Goal: Task Accomplishment & Management: Complete application form

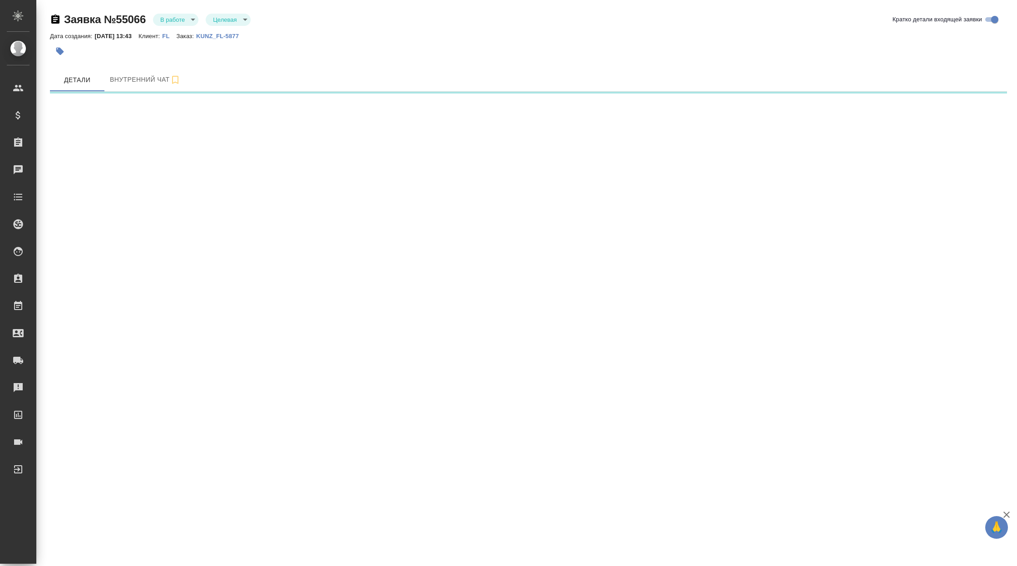
select select "RU"
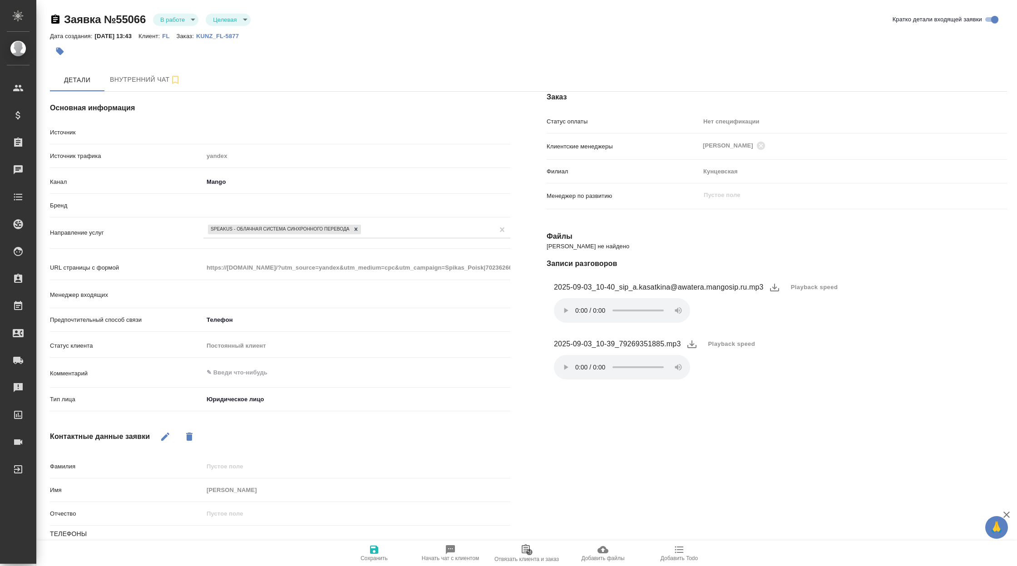
type textarea "x"
type input "[PERSON_NAME]"
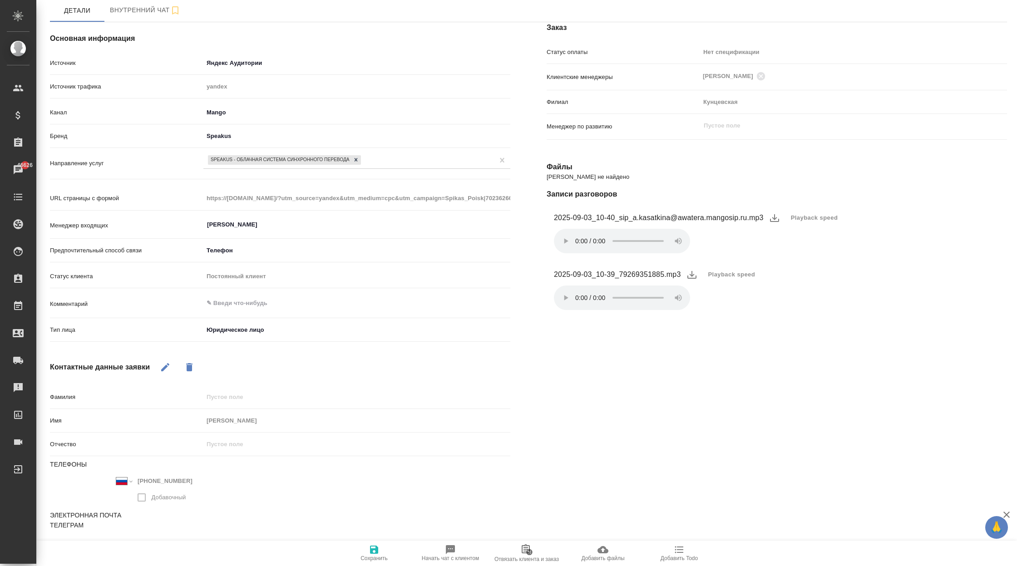
scroll to position [6, 0]
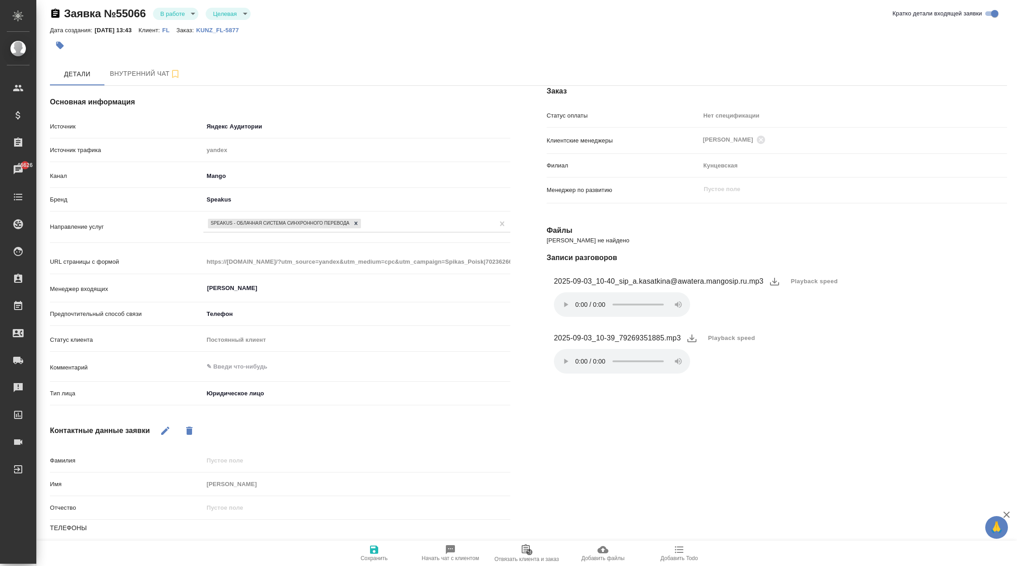
type textarea "x"
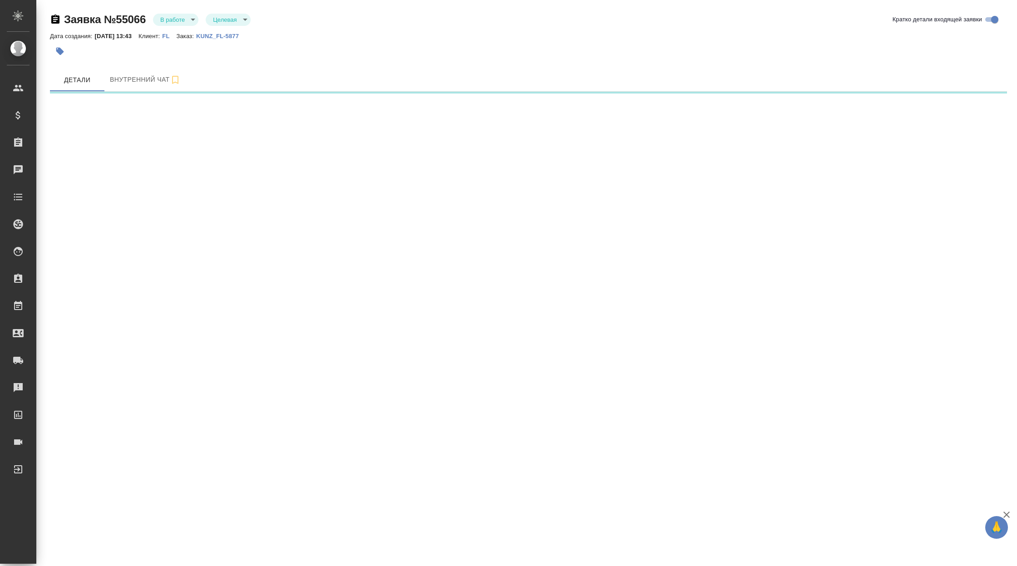
select select "RU"
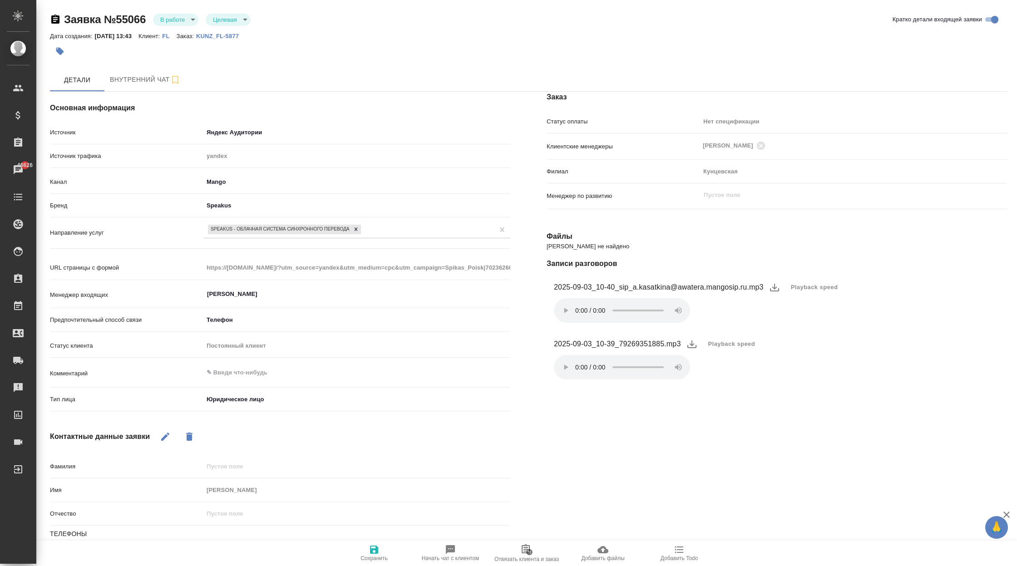
type textarea "x"
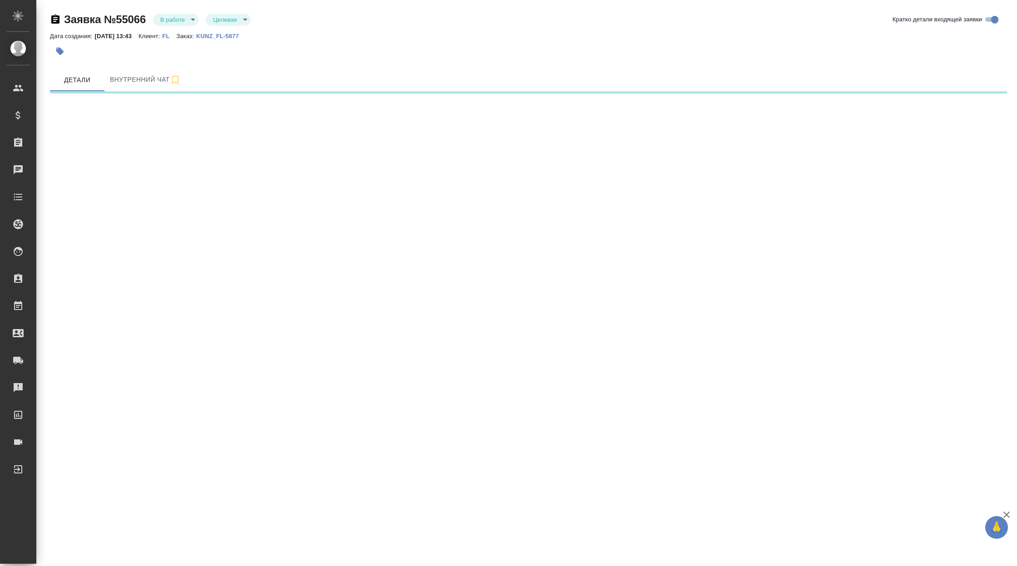
select select "RU"
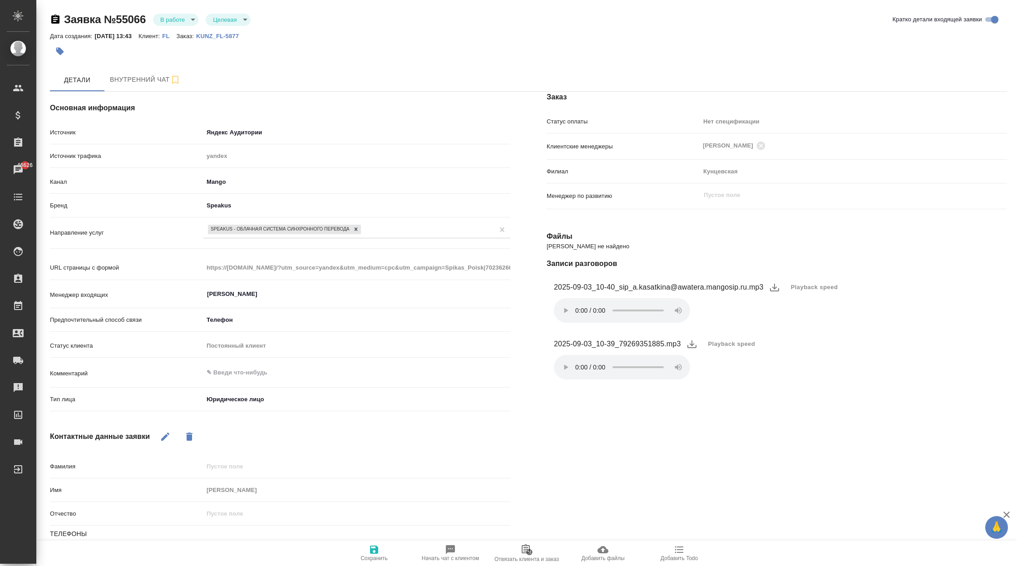
type textarea "x"
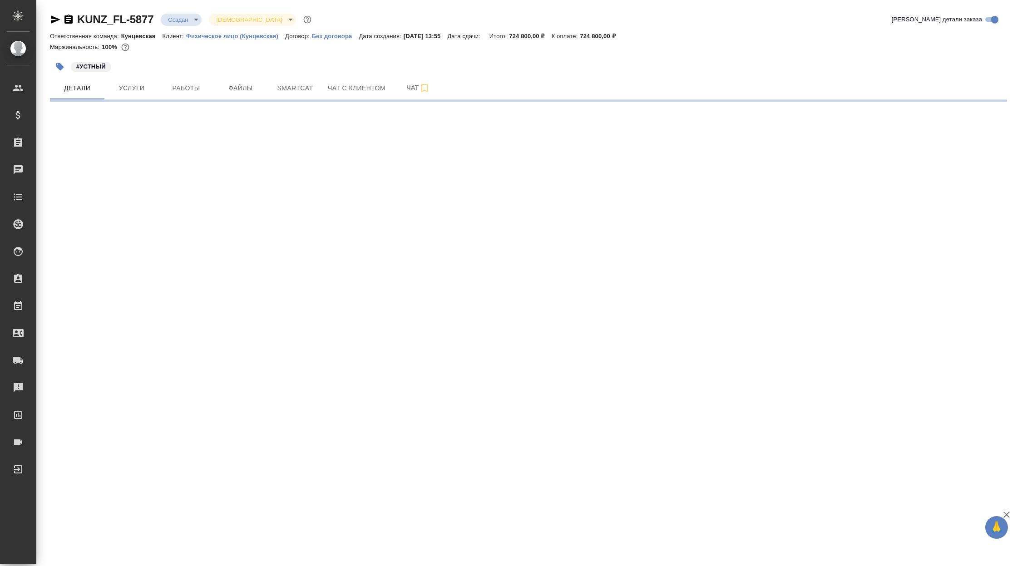
select select "RU"
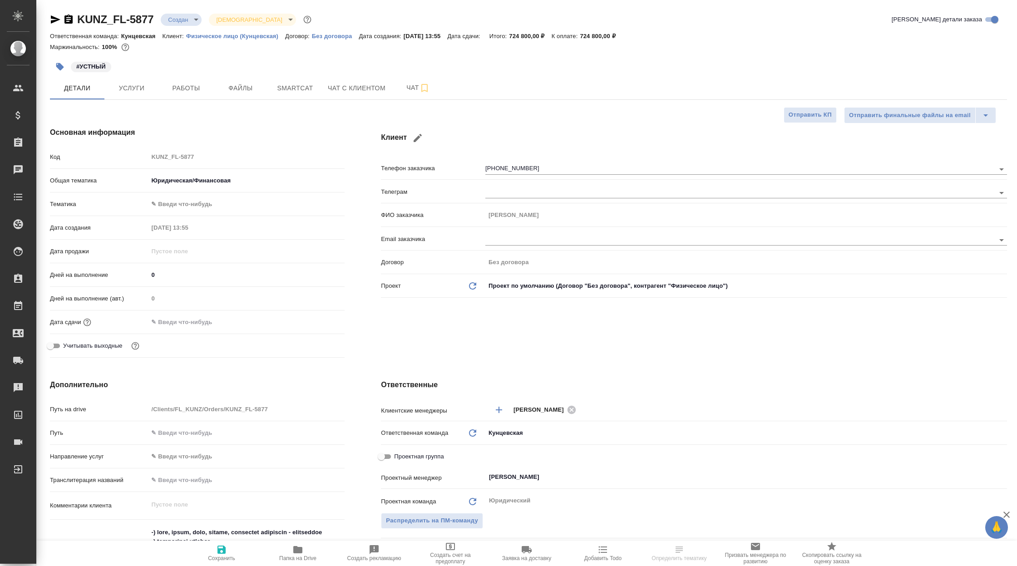
type textarea "x"
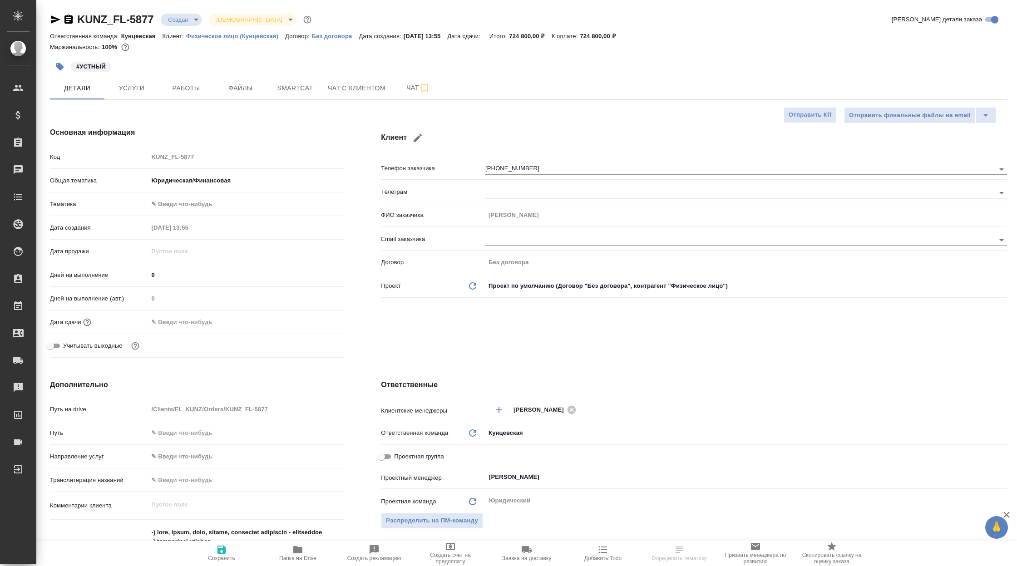
type textarea "x"
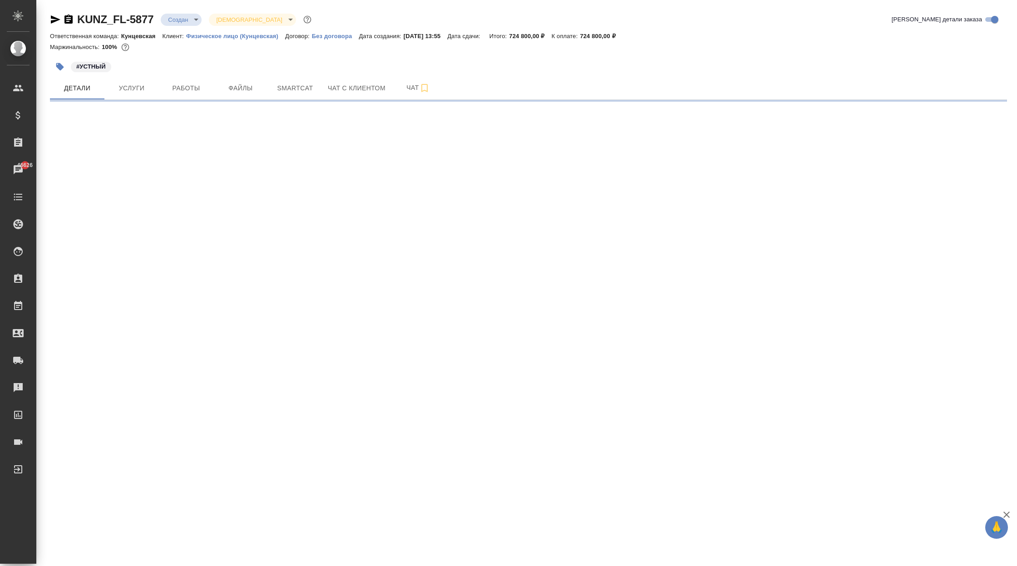
select select "RU"
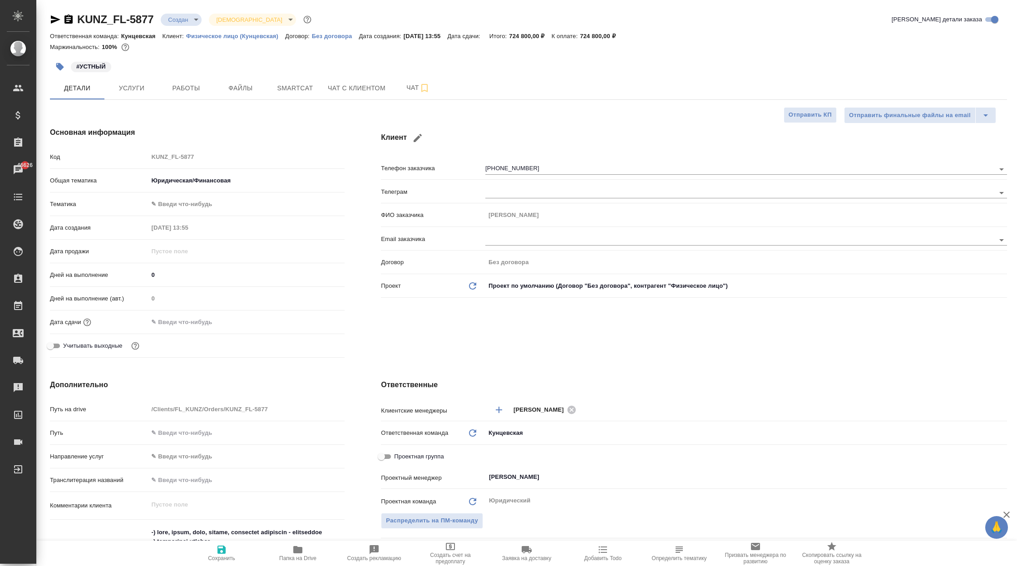
type textarea "x"
click at [428, 14] on div "KUNZ_FL-5877 Создан new Святая троица holyTrinity Кратко детали заказа" at bounding box center [528, 19] width 957 height 15
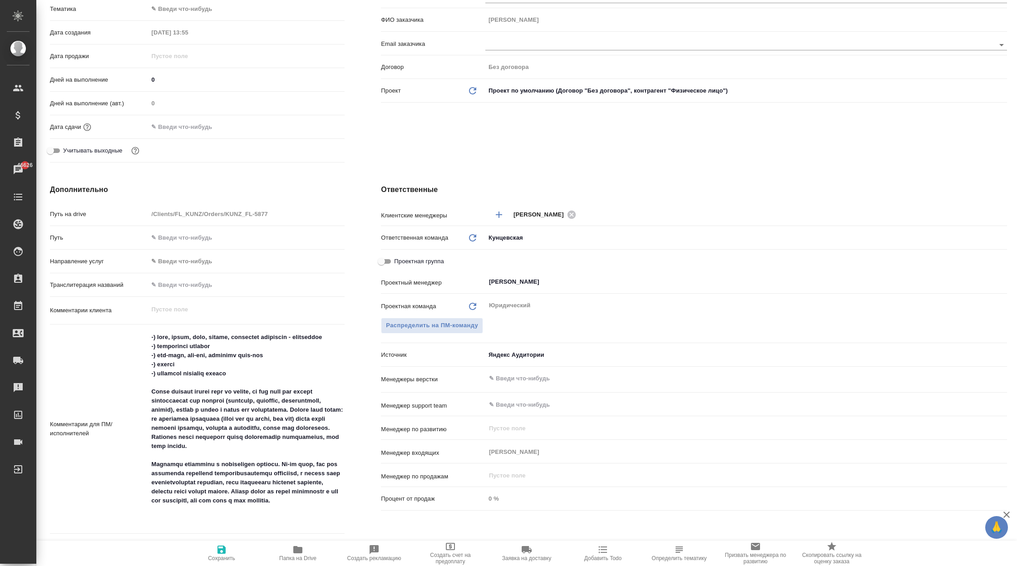
scroll to position [198, 0]
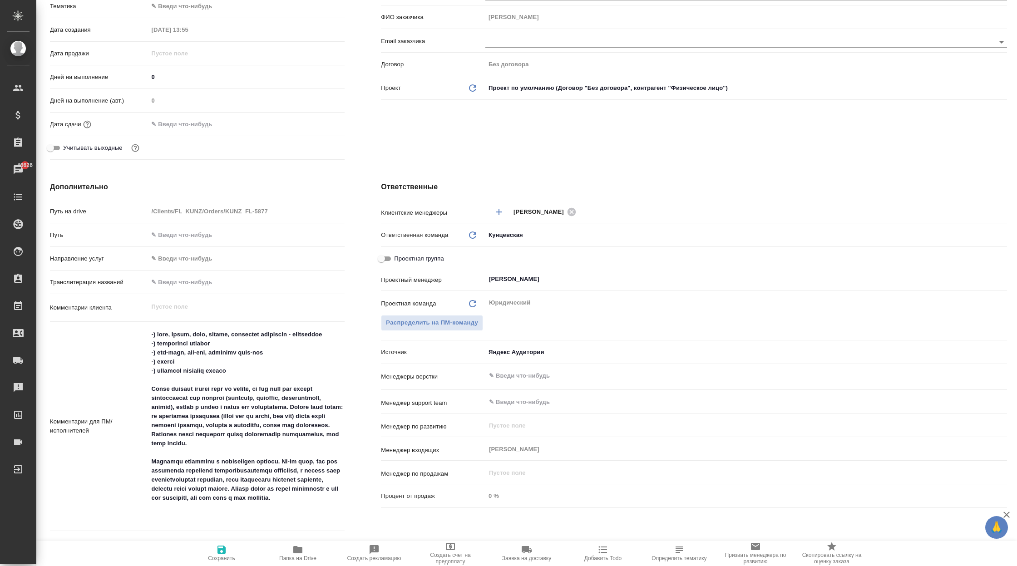
type textarea "x"
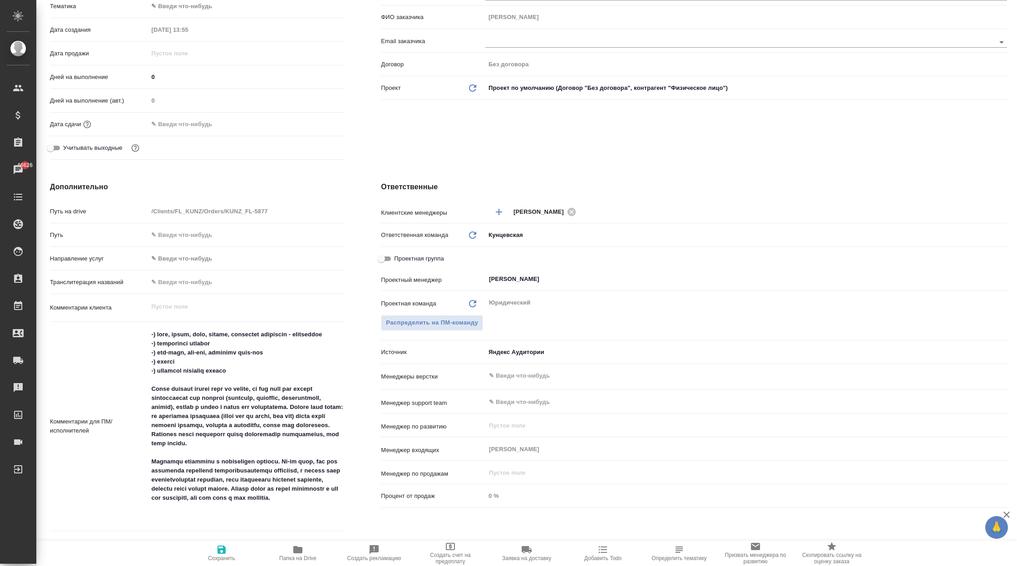
type textarea "x"
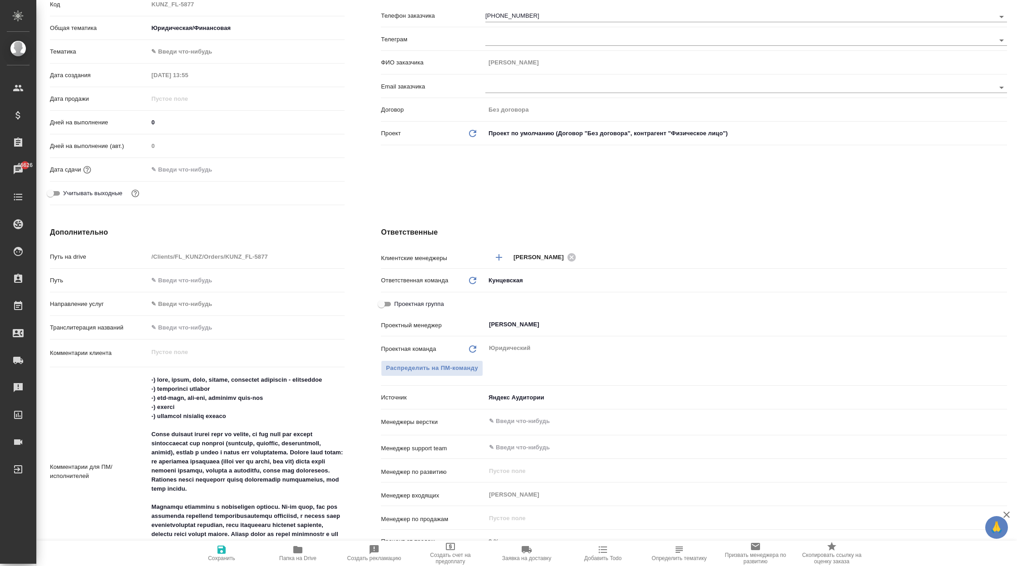
scroll to position [0, 0]
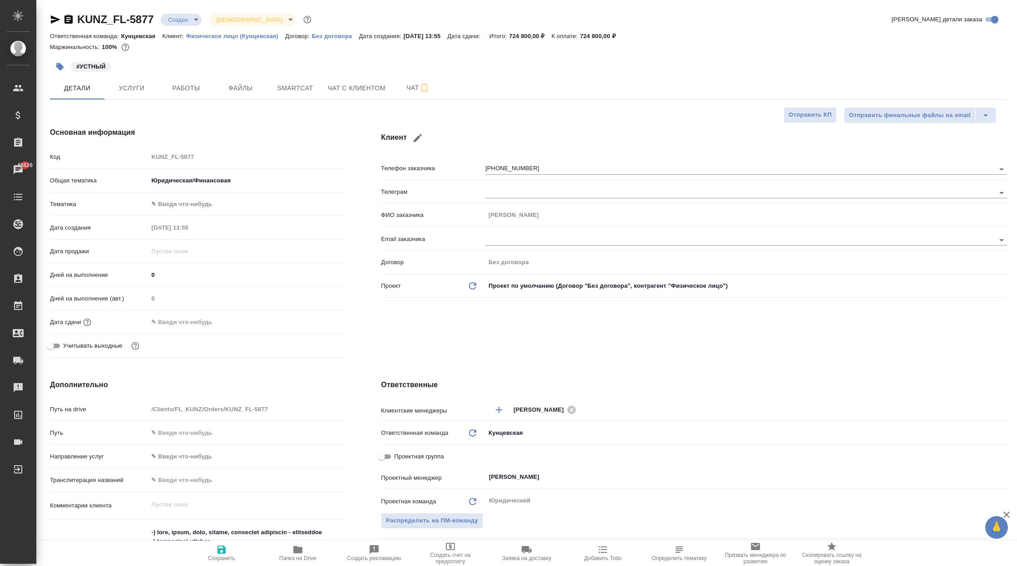
type textarea "x"
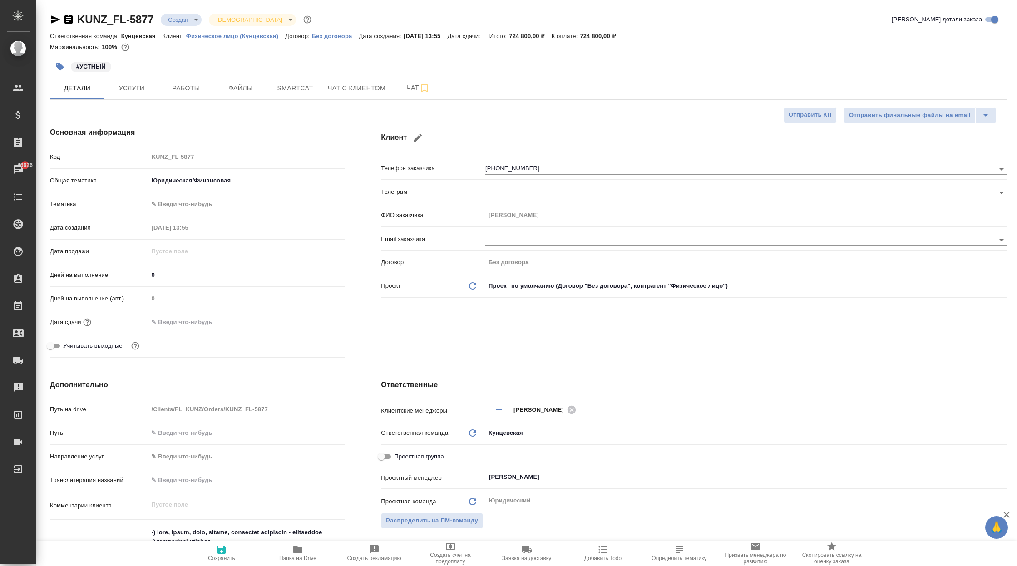
type textarea "x"
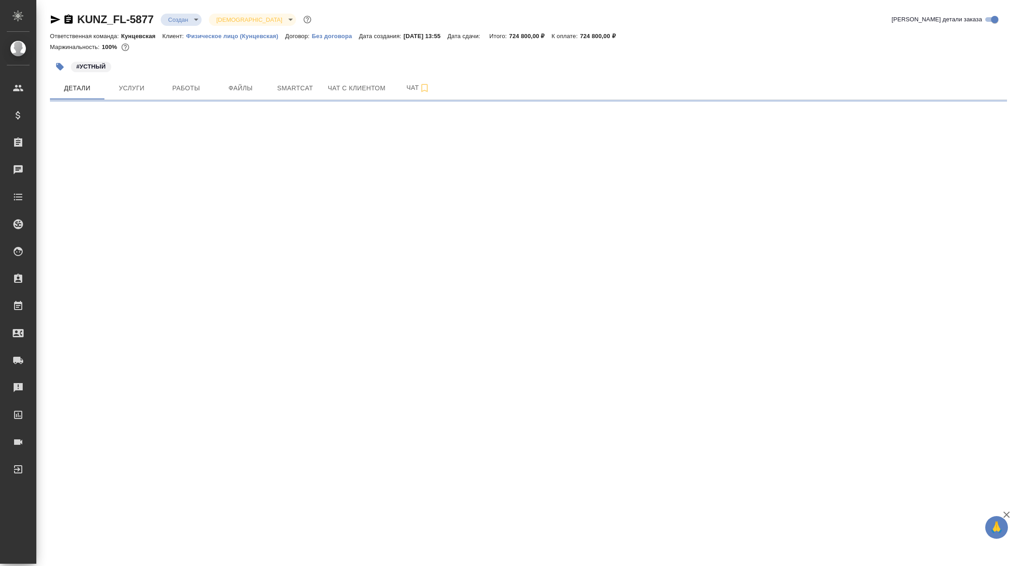
select select "RU"
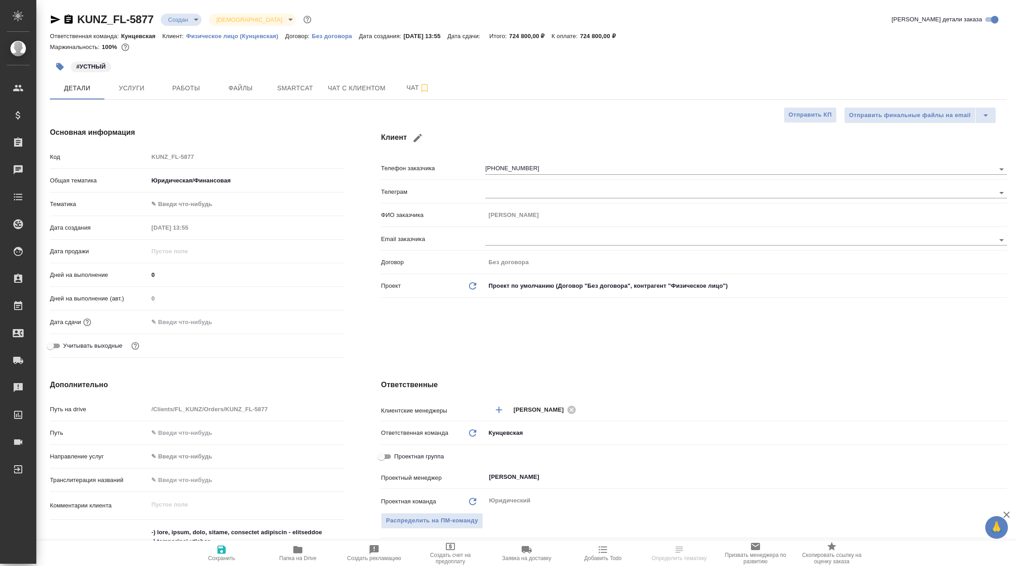
type textarea "x"
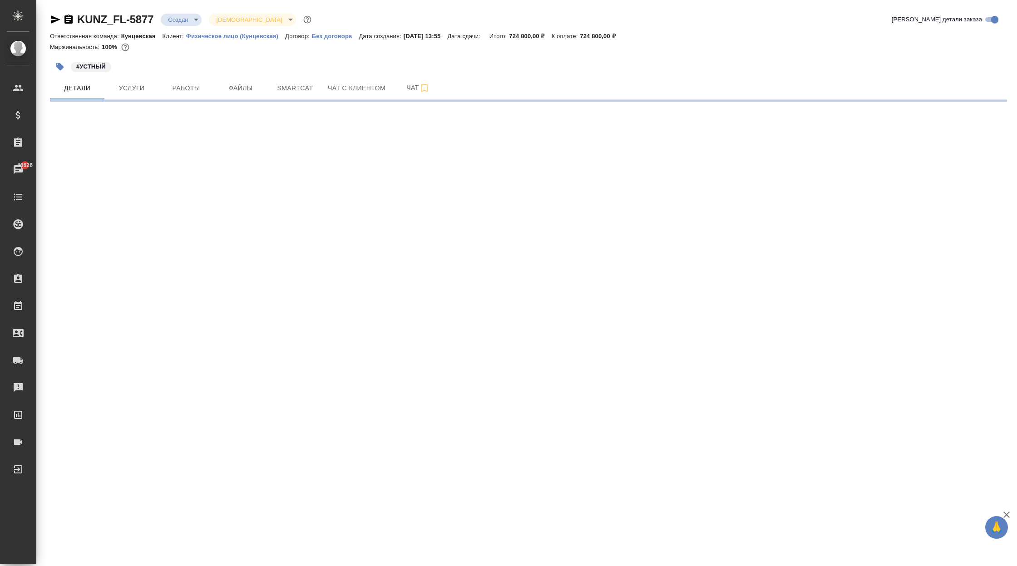
select select "RU"
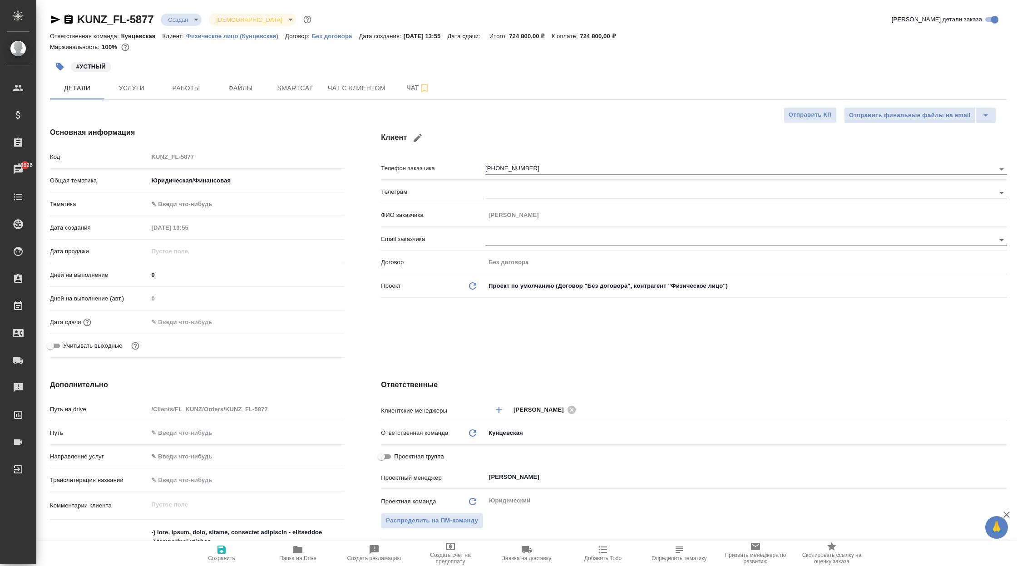
type textarea "x"
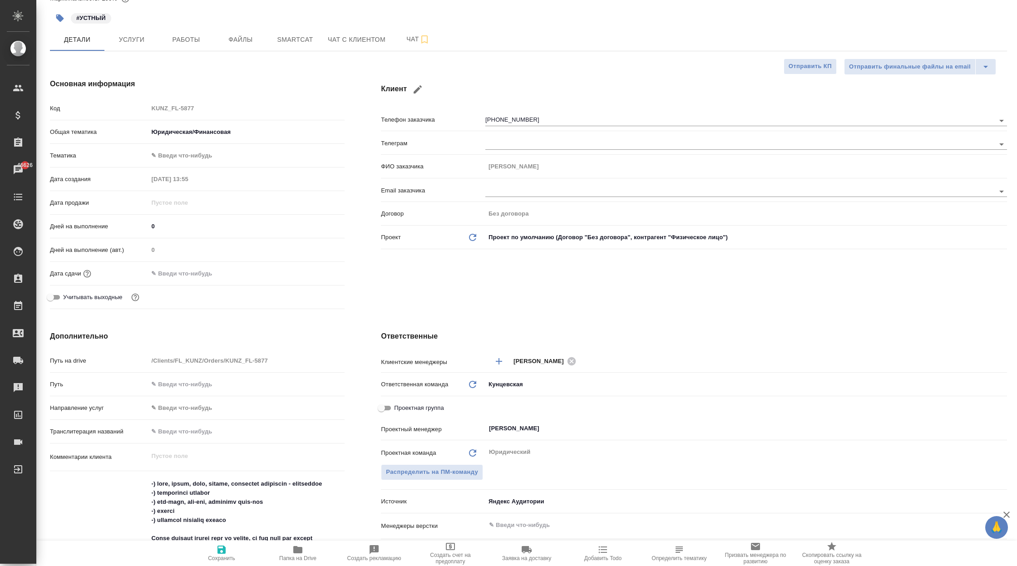
scroll to position [69, 0]
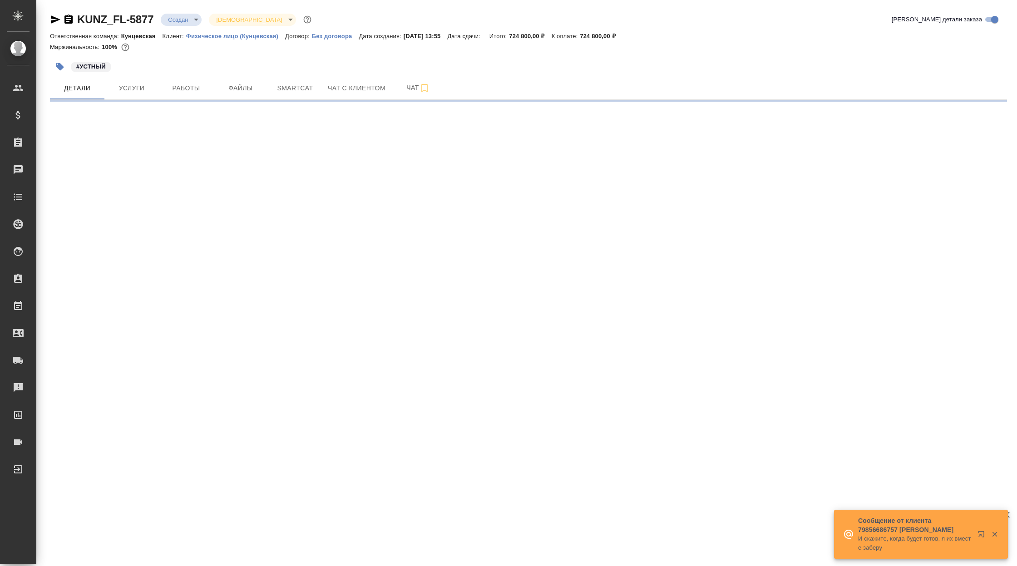
select select "RU"
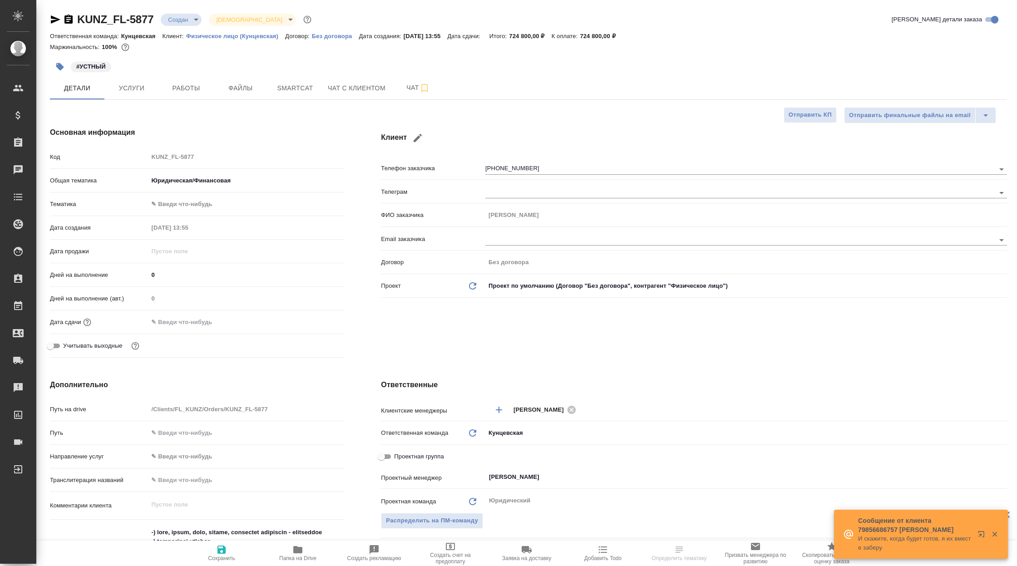
type textarea "x"
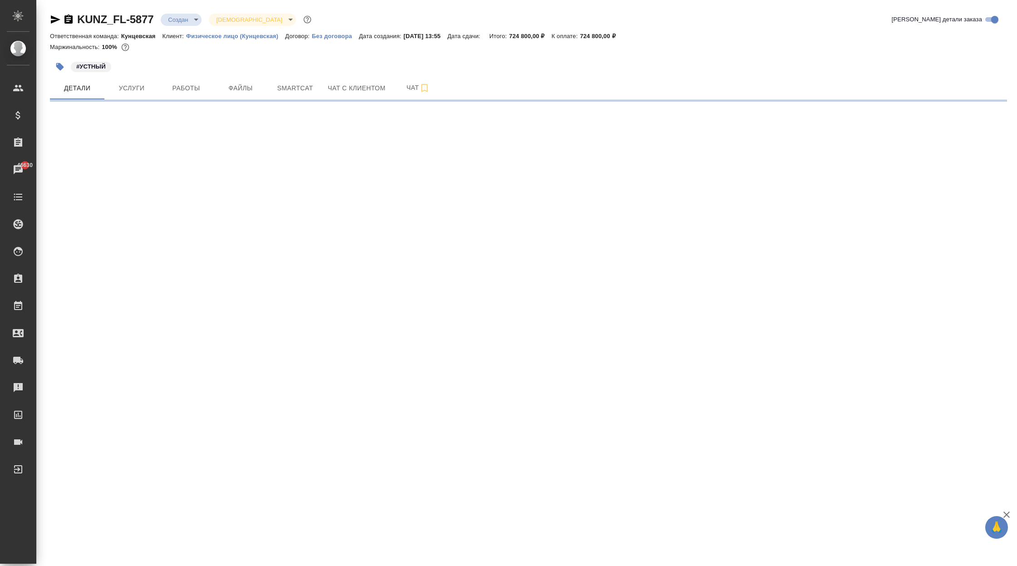
select select "RU"
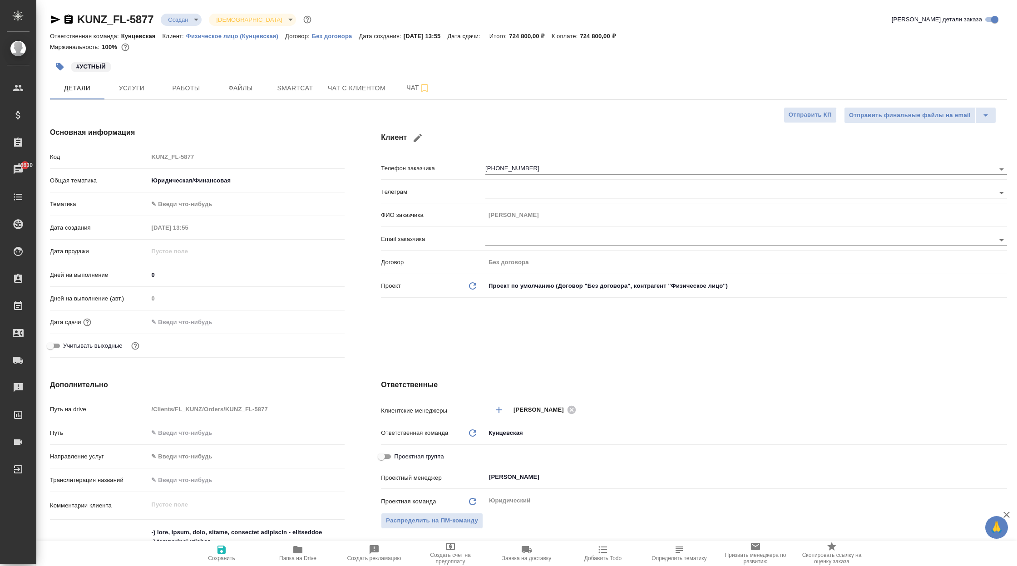
type textarea "x"
